Goal: Task Accomplishment & Management: Complete application form

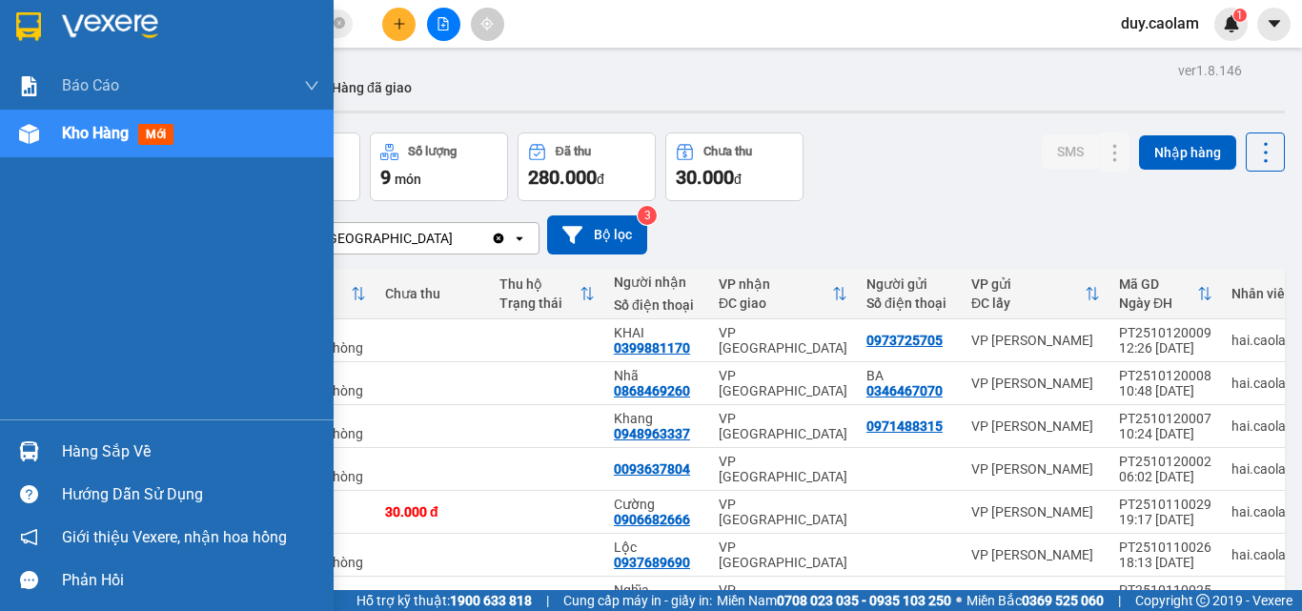
click at [116, 142] on span "Kho hàng" at bounding box center [95, 133] width 67 height 18
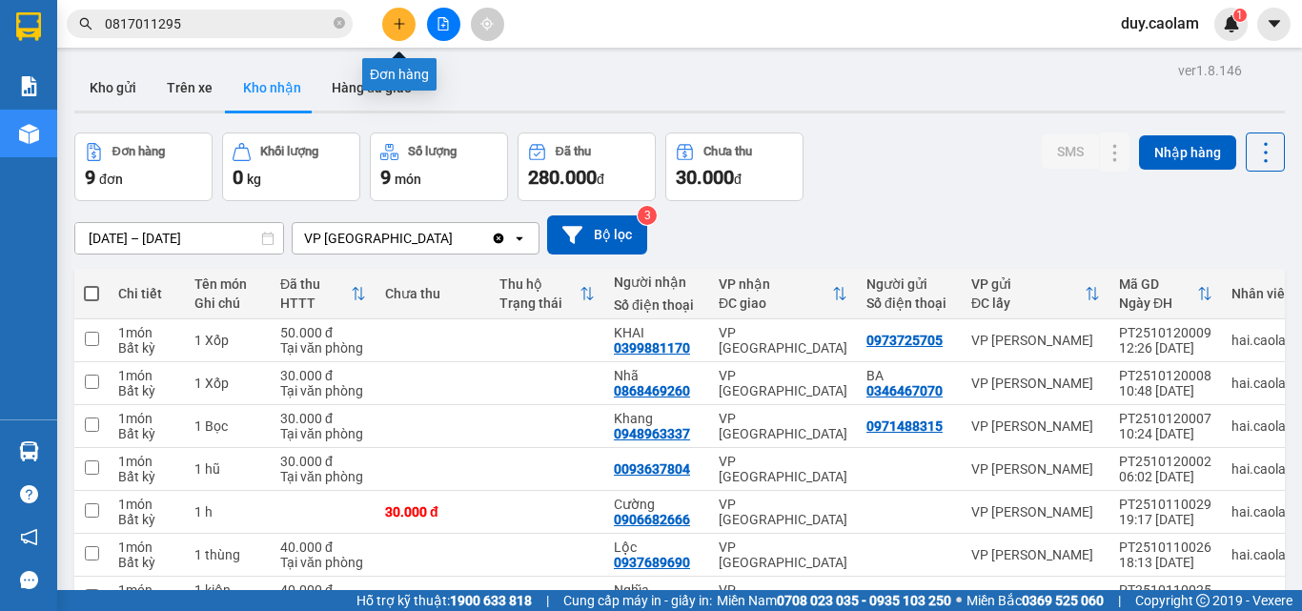
click at [395, 20] on icon "plus" at bounding box center [399, 23] width 13 height 13
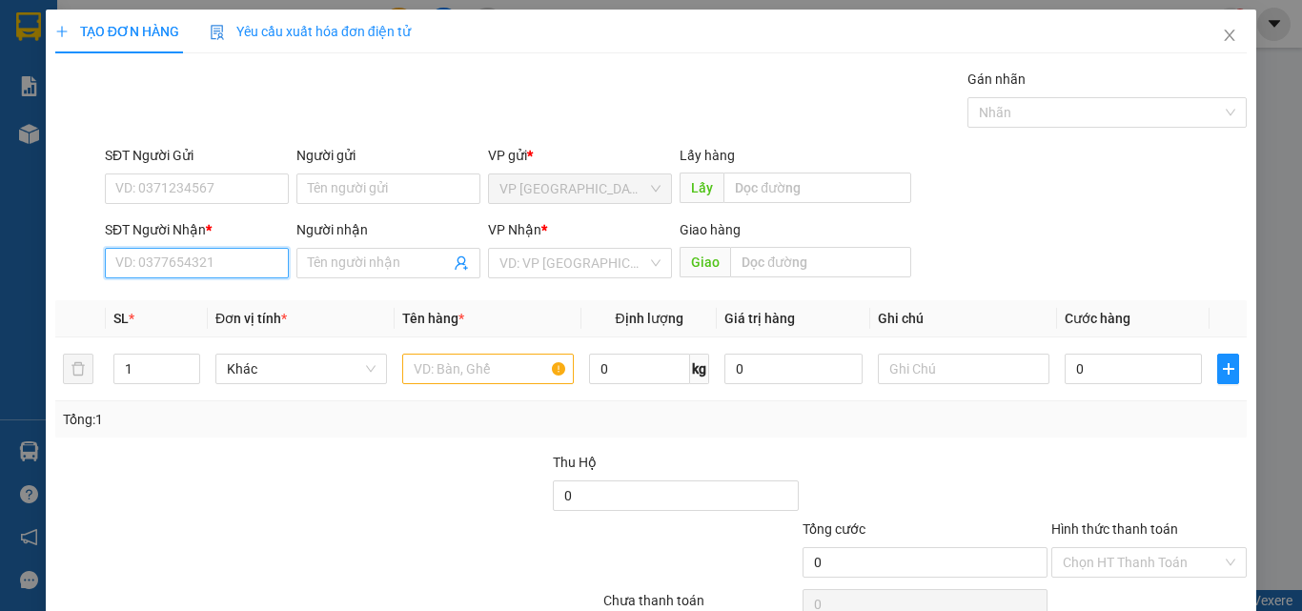
click at [223, 275] on input "SĐT Người Nhận *" at bounding box center [197, 263] width 184 height 30
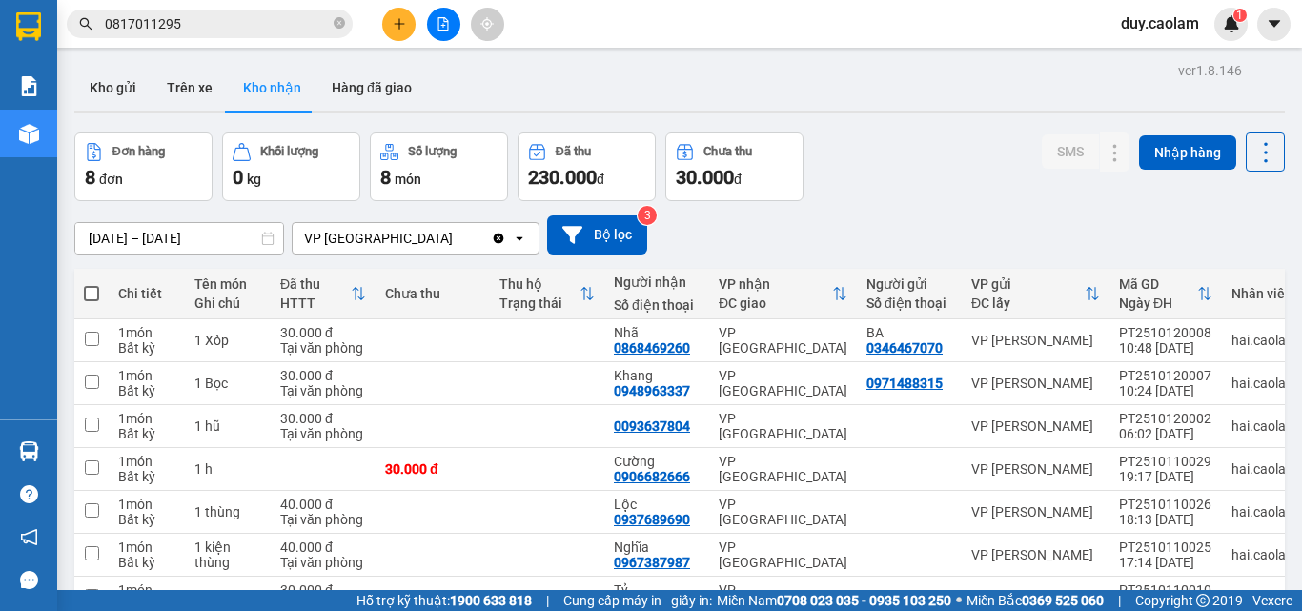
click at [342, 21] on icon "close-circle" at bounding box center [338, 22] width 11 height 11
click at [409, 23] on button at bounding box center [398, 24] width 33 height 33
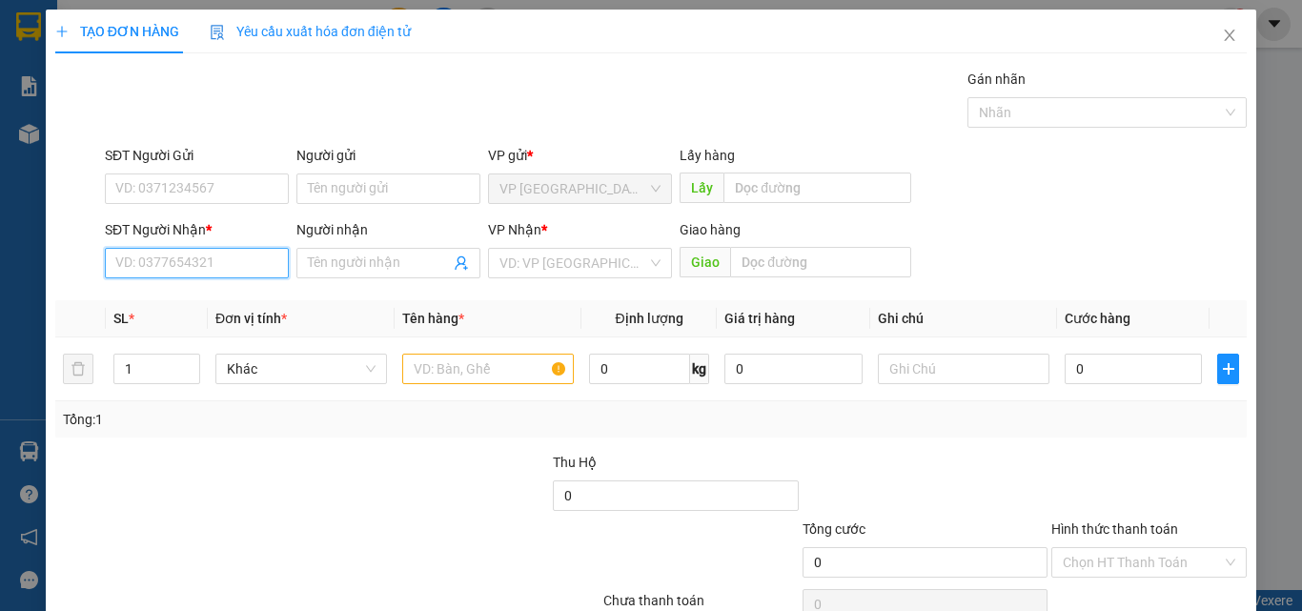
click at [206, 264] on input "SĐT Người Nhận *" at bounding box center [197, 263] width 184 height 30
click at [200, 261] on input "339" at bounding box center [197, 263] width 184 height 30
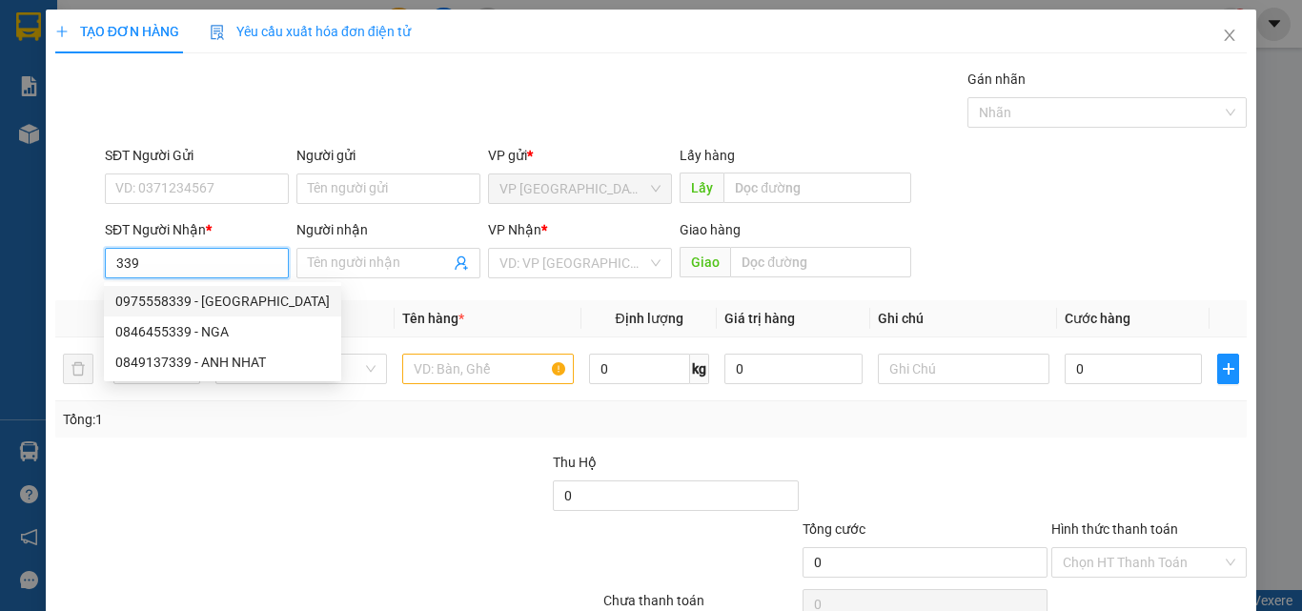
click at [195, 298] on div "0975558339 - [GEOGRAPHIC_DATA]" at bounding box center [222, 301] width 214 height 21
type input "0975558339"
type input "ĐỨC"
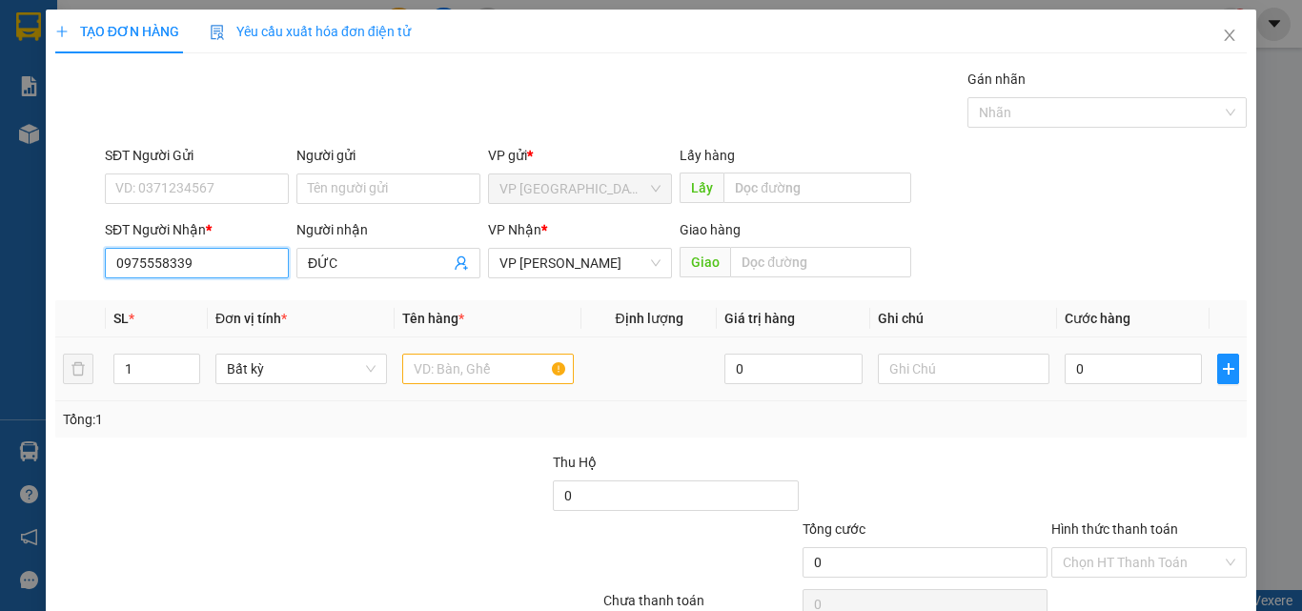
type input "0975558339"
click at [441, 368] on input "text" at bounding box center [488, 369] width 172 height 30
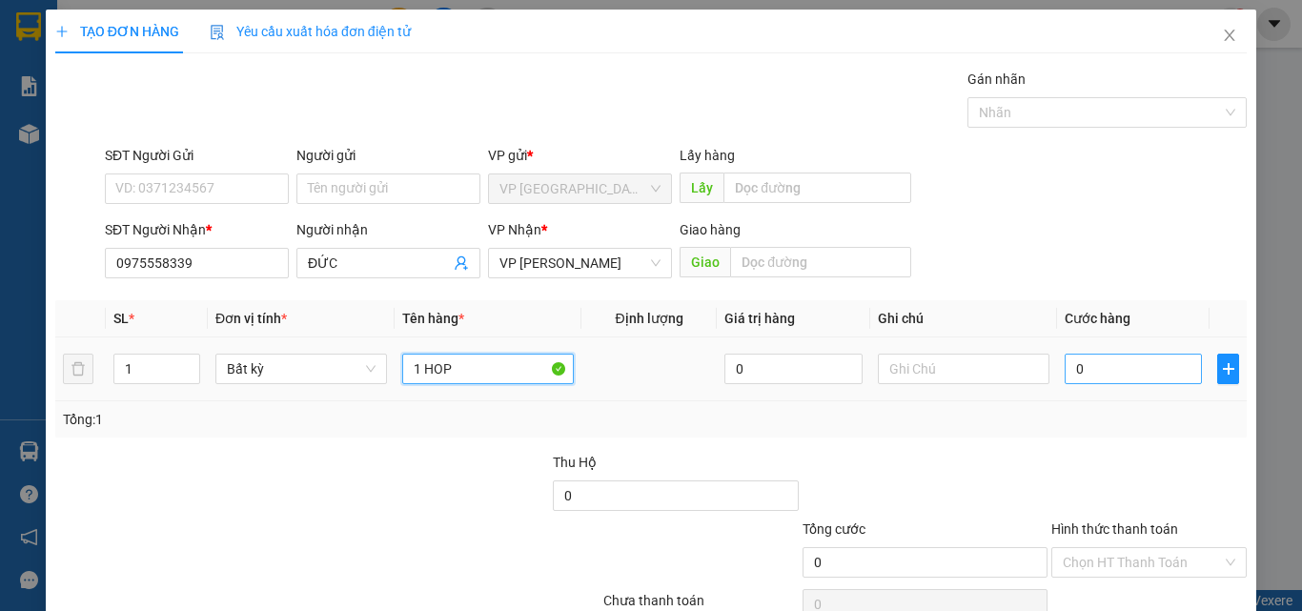
type input "1 HOP"
click at [1099, 379] on input "0" at bounding box center [1132, 369] width 137 height 30
type input "3"
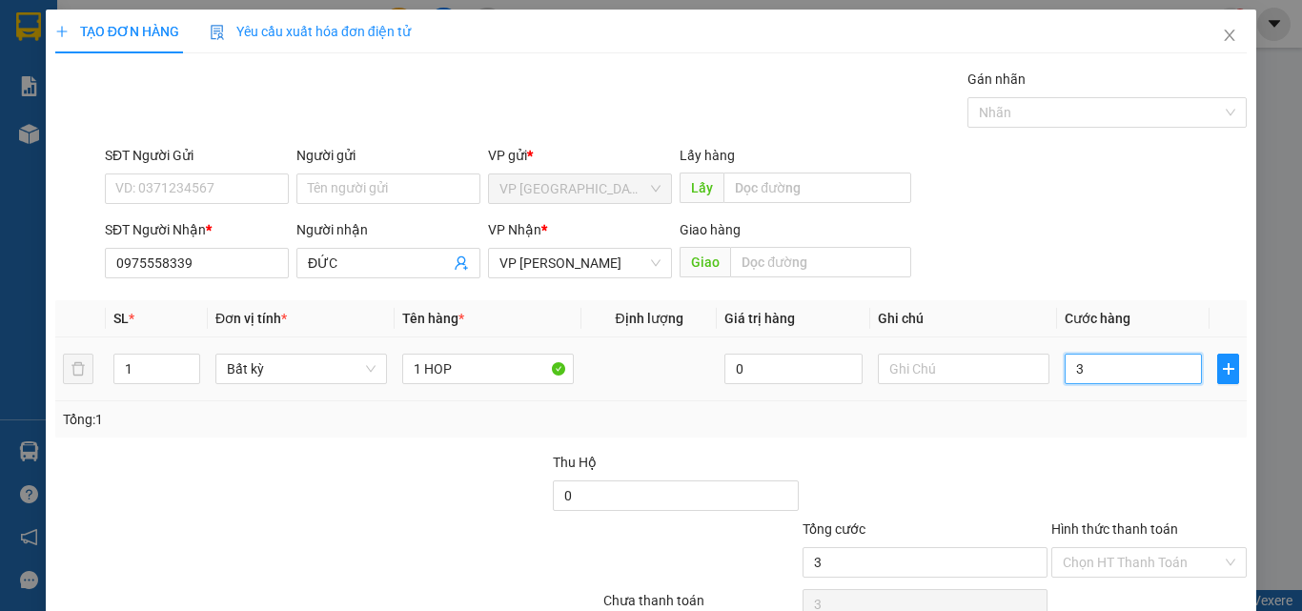
type input "30"
type input "300"
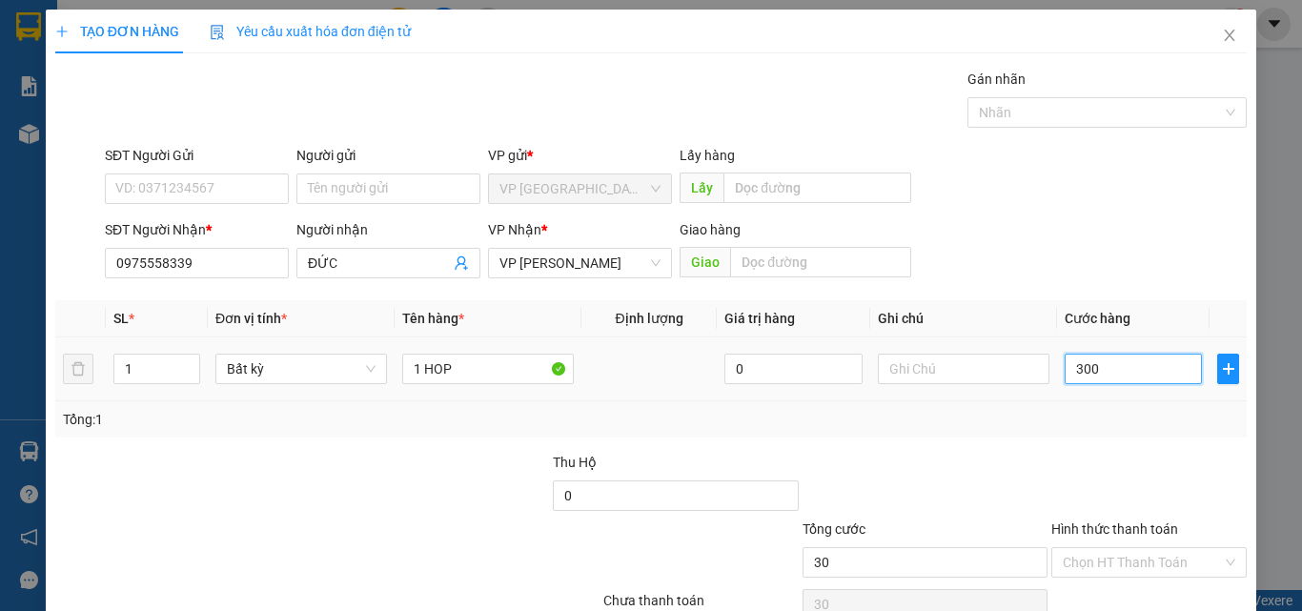
type input "300"
type input "3.000"
type input "30.000"
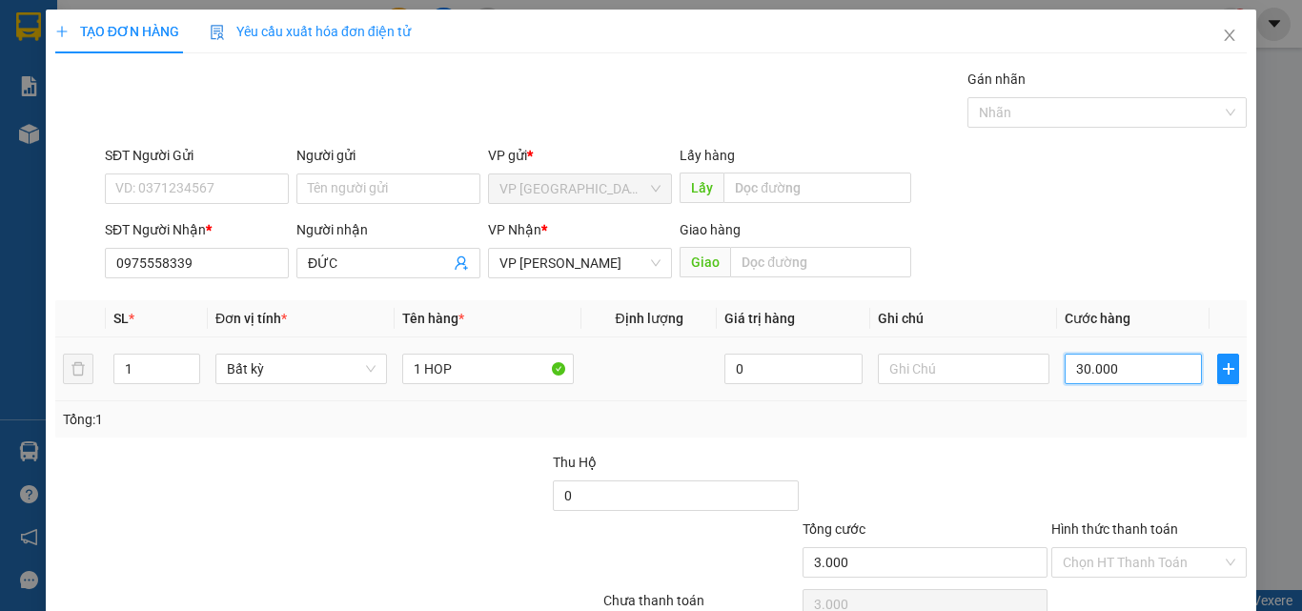
type input "30.000"
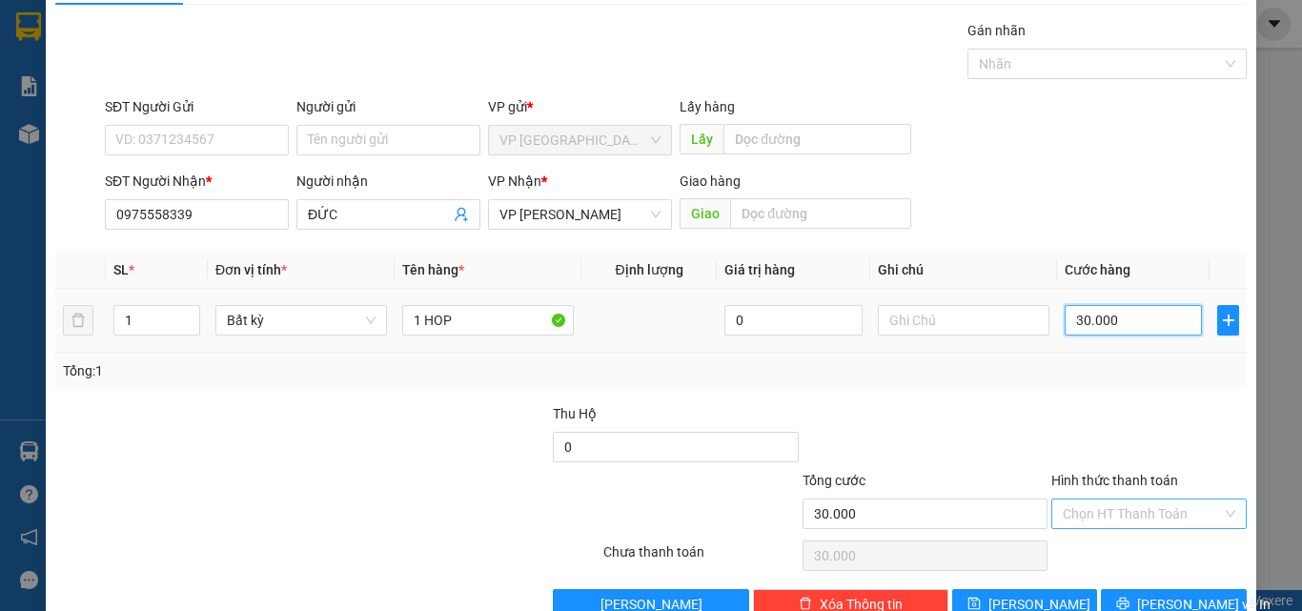
scroll to position [94, 0]
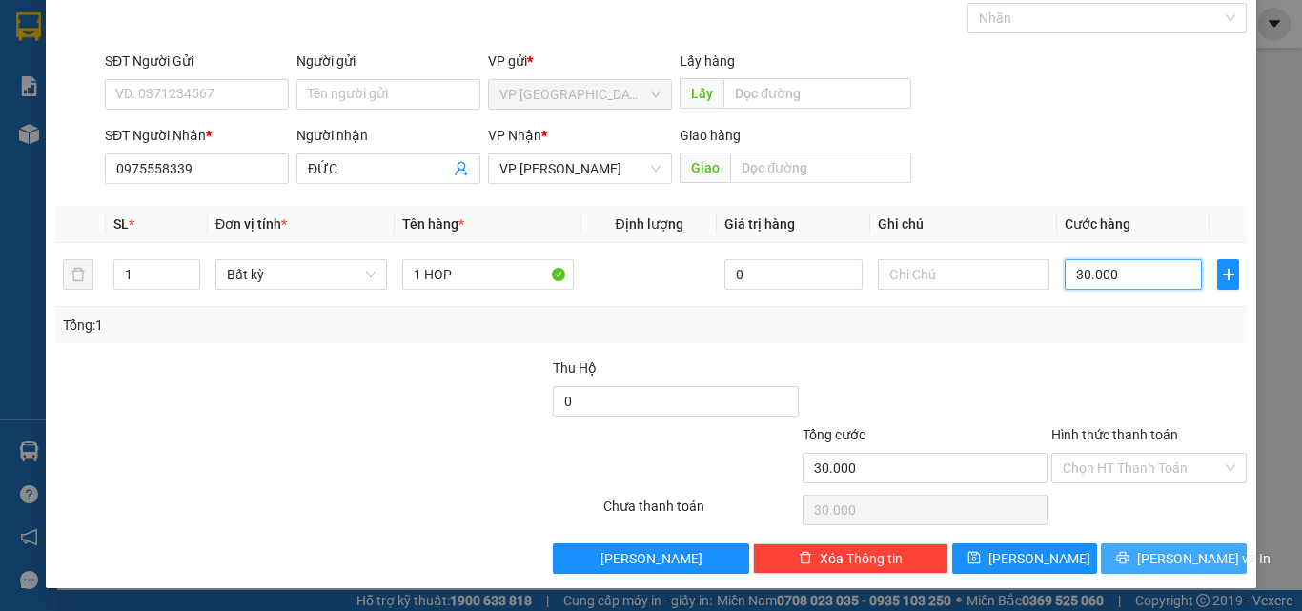
type input "30.000"
click at [1128, 554] on icon "printer" at bounding box center [1122, 557] width 13 height 13
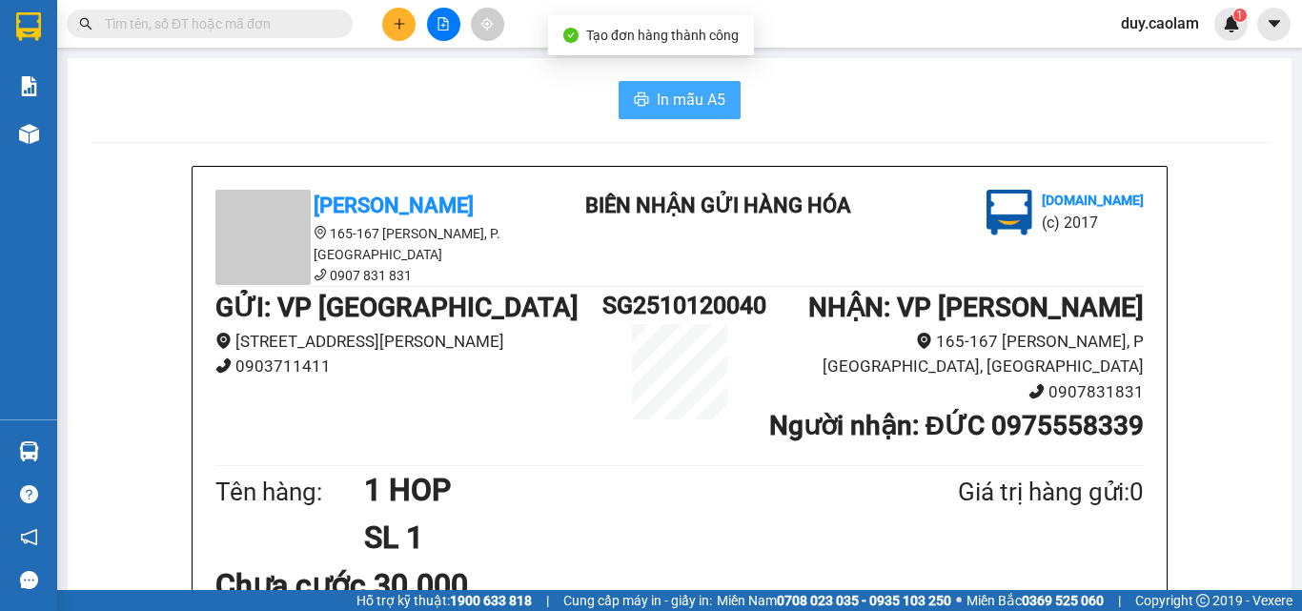
click at [667, 91] on span "In mẫu A5" at bounding box center [691, 100] width 69 height 24
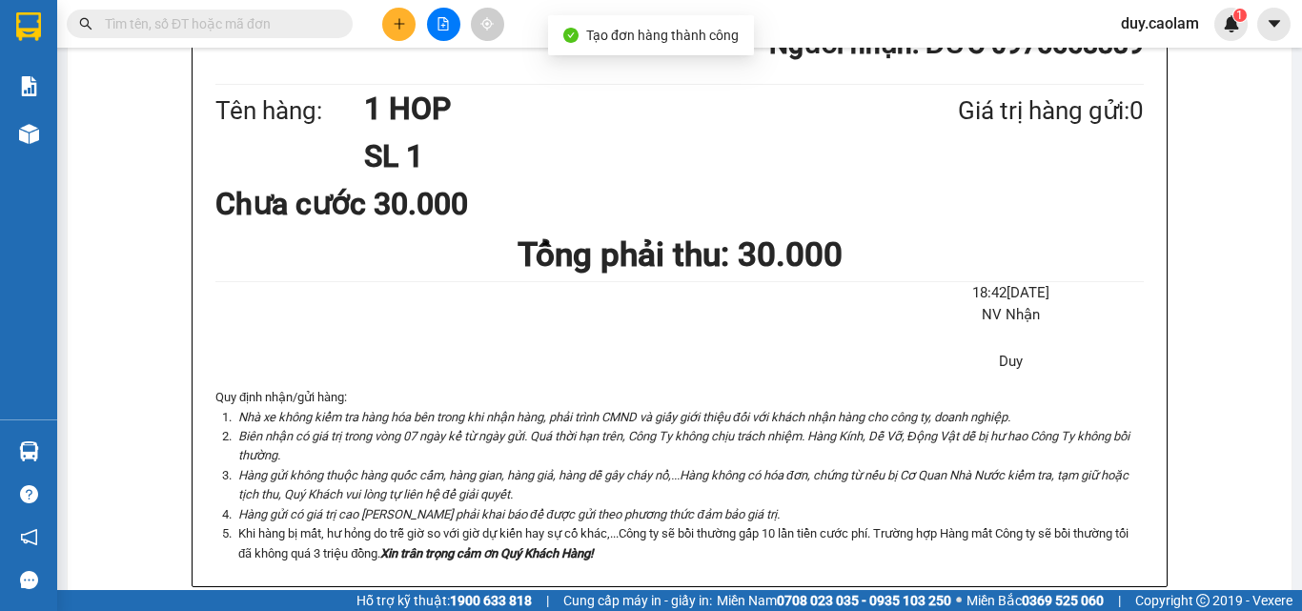
scroll to position [572, 0]
